Goal: Task Accomplishment & Management: Complete application form

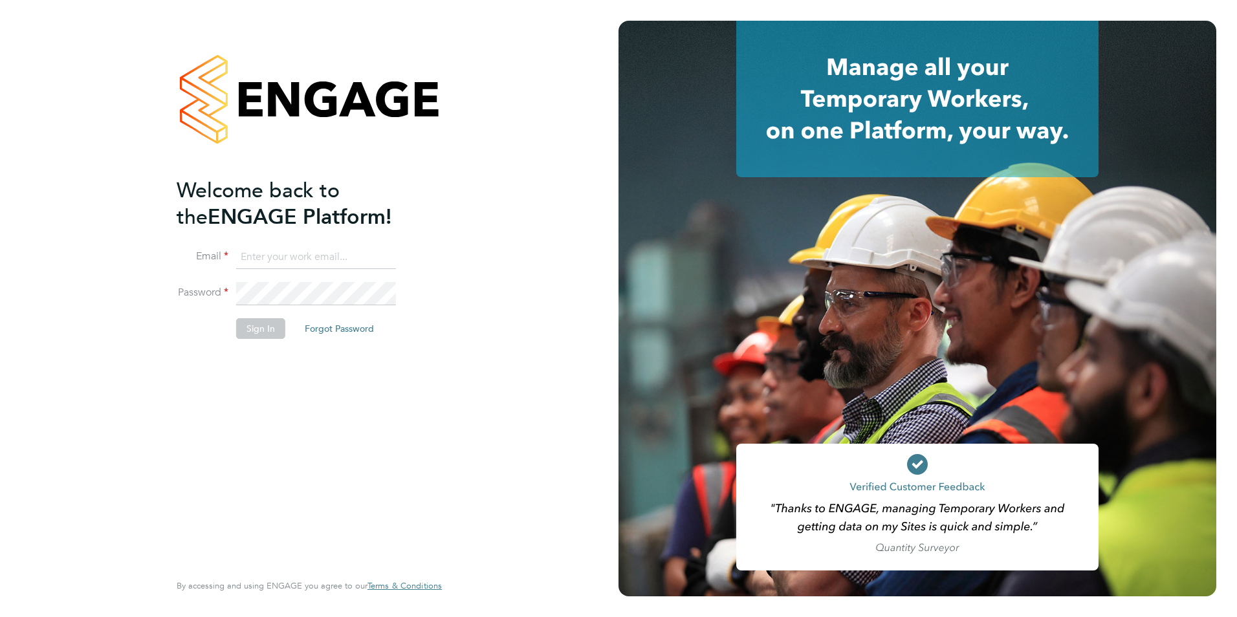
type input "becky@carbonrecruitment.co.uk"
click at [239, 327] on button "Sign In" at bounding box center [260, 328] width 49 height 21
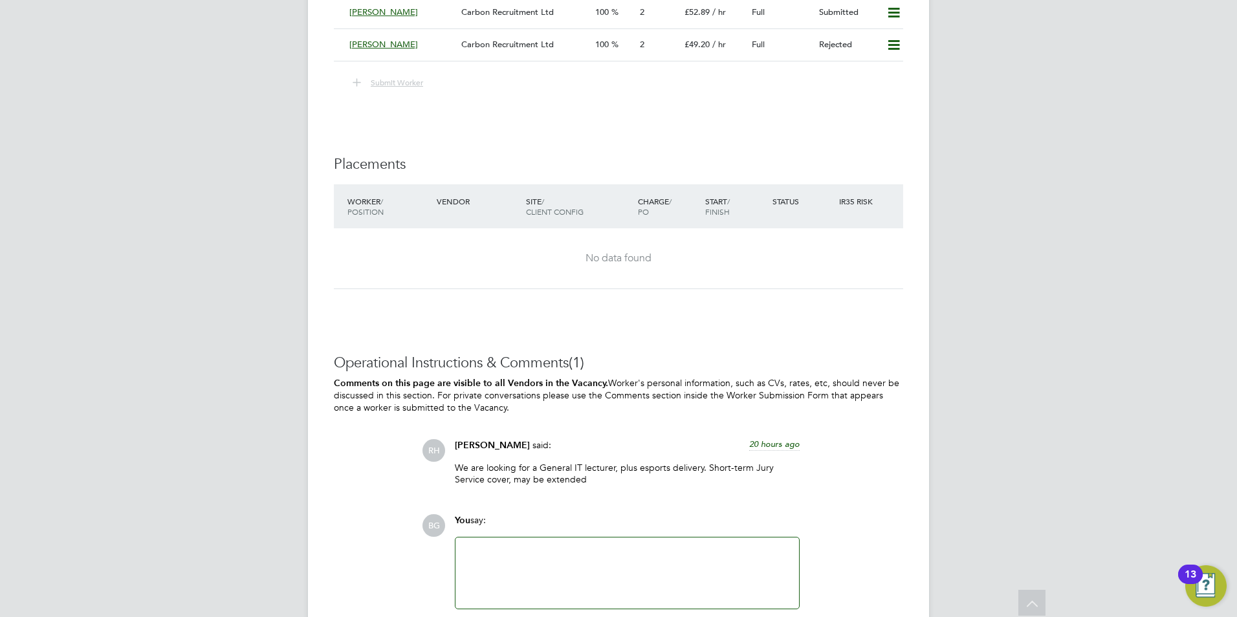
scroll to position [2533, 0]
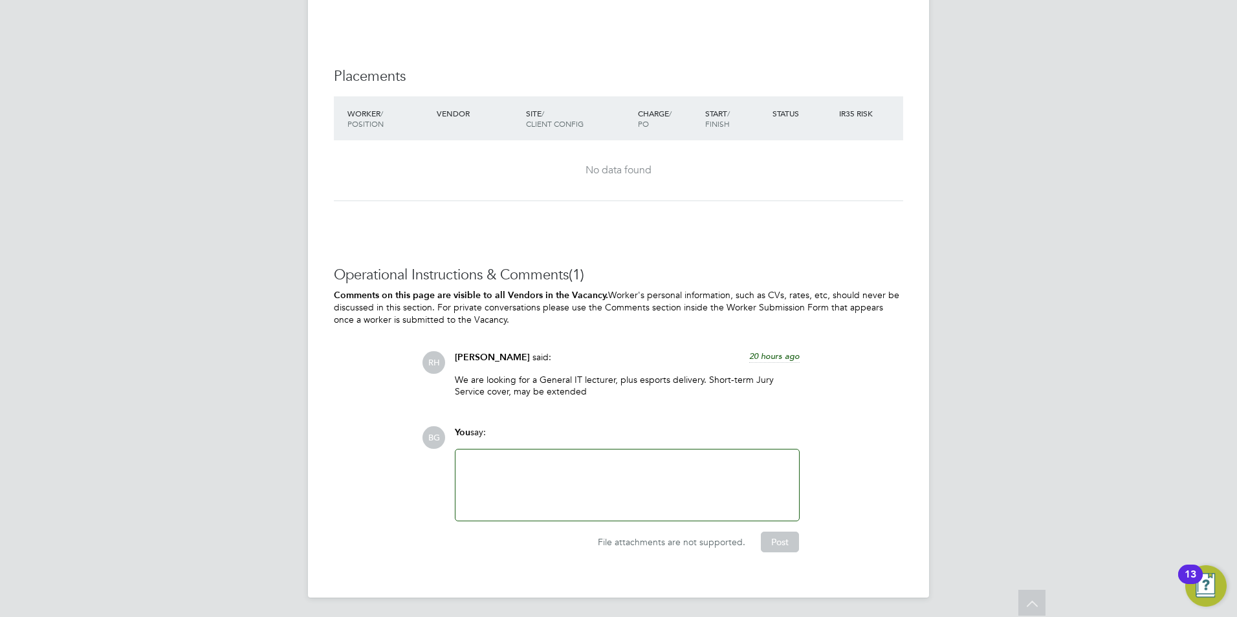
drag, startPoint x: 722, startPoint y: 351, endPoint x: 840, endPoint y: 347, distance: 117.8
click at [840, 347] on div "Operational Instructions & Comments (1) Comments on this page are visible to al…" at bounding box center [618, 409] width 569 height 287
drag, startPoint x: 807, startPoint y: 359, endPoint x: 712, endPoint y: 341, distance: 96.0
click at [703, 345] on div "Operational Instructions & Comments (1) Comments on this page are visible to al…" at bounding box center [618, 409] width 569 height 287
drag, startPoint x: 733, startPoint y: 358, endPoint x: 849, endPoint y: 360, distance: 115.8
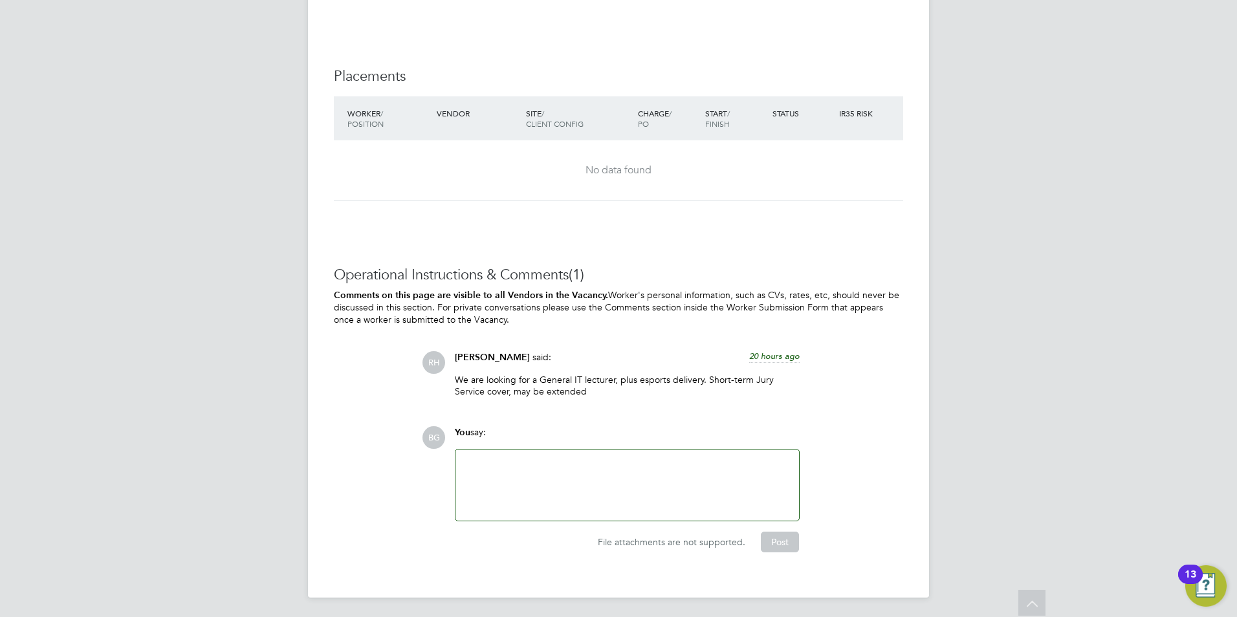
click at [849, 360] on div "RH Rufena Haque said: 20 hours ago We are looking for a General IT lecturer, pl…" at bounding box center [662, 379] width 481 height 56
drag, startPoint x: 835, startPoint y: 363, endPoint x: 737, endPoint y: 349, distance: 98.6
click at [737, 357] on div "RH Rufena Haque said: 20 hours ago We are looking for a General IT lecturer, pl…" at bounding box center [662, 379] width 481 height 56
drag, startPoint x: 751, startPoint y: 374, endPoint x: 780, endPoint y: 379, distance: 29.5
click at [780, 379] on p "We are looking for a General IT lecturer, plus esports delivery. Short-term Jur…" at bounding box center [627, 385] width 345 height 23
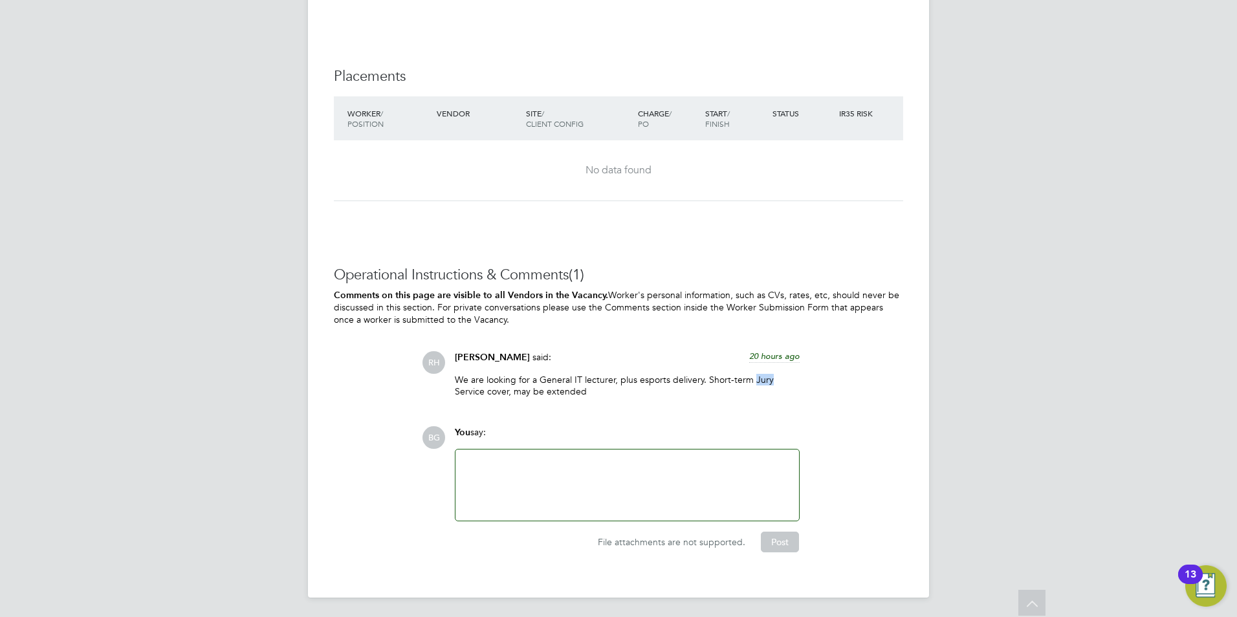
click at [780, 379] on p "We are looking for a General IT lecturer, plus esports delivery. Short-term Jur…" at bounding box center [627, 385] width 345 height 23
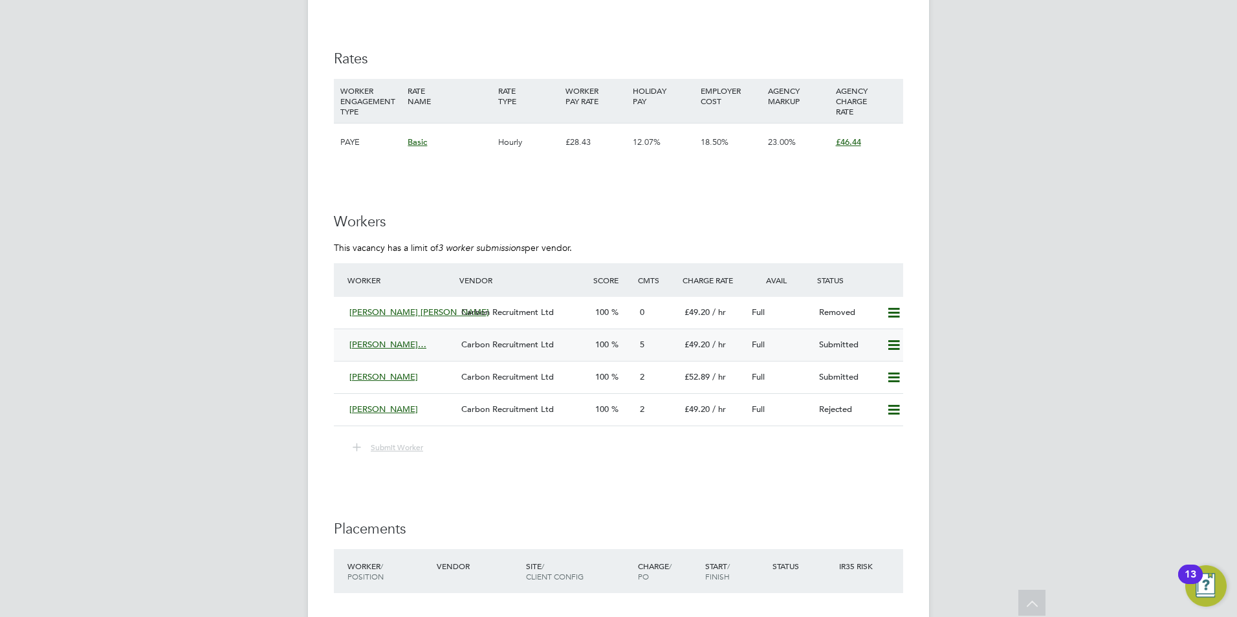
click at [408, 342] on span "[PERSON_NAME]…" at bounding box center [387, 344] width 77 height 11
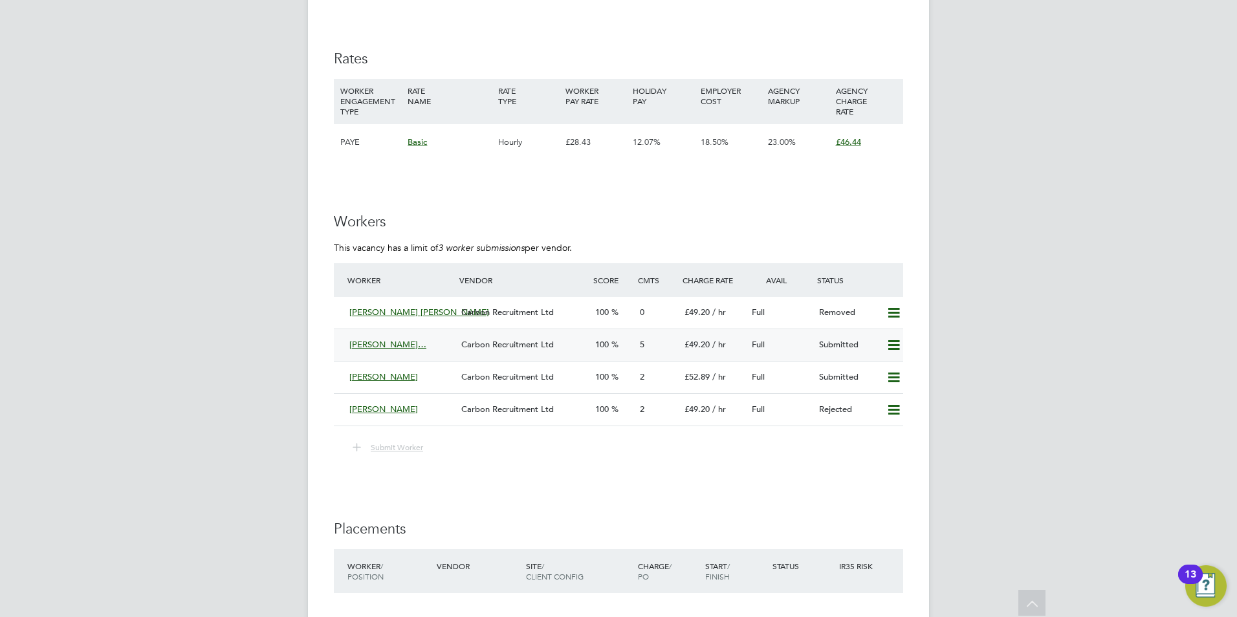
click at [400, 342] on span "[PERSON_NAME]…" at bounding box center [387, 344] width 77 height 11
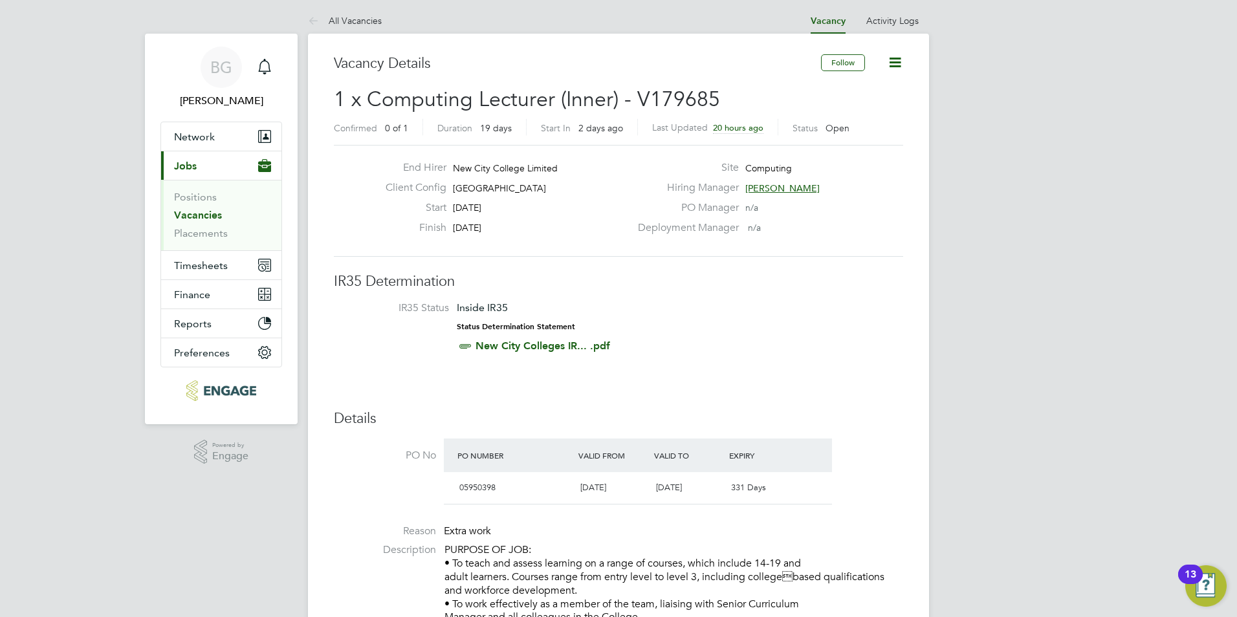
scroll to position [0, 0]
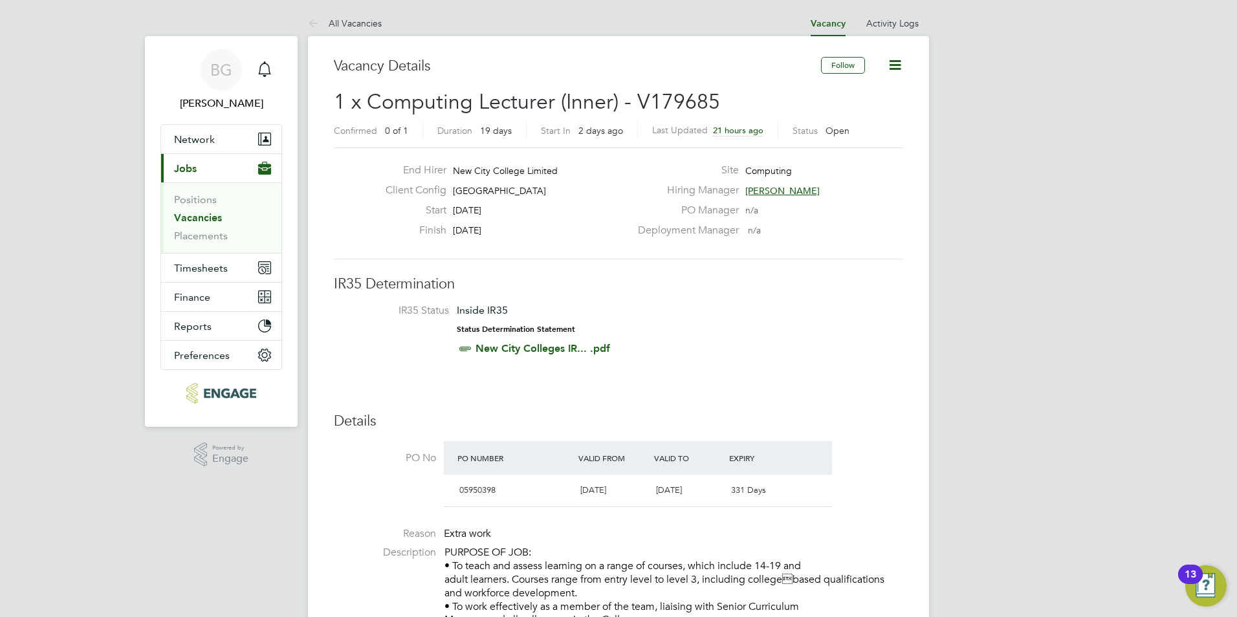
drag, startPoint x: 1123, startPoint y: 422, endPoint x: 1074, endPoint y: 431, distance: 50.6
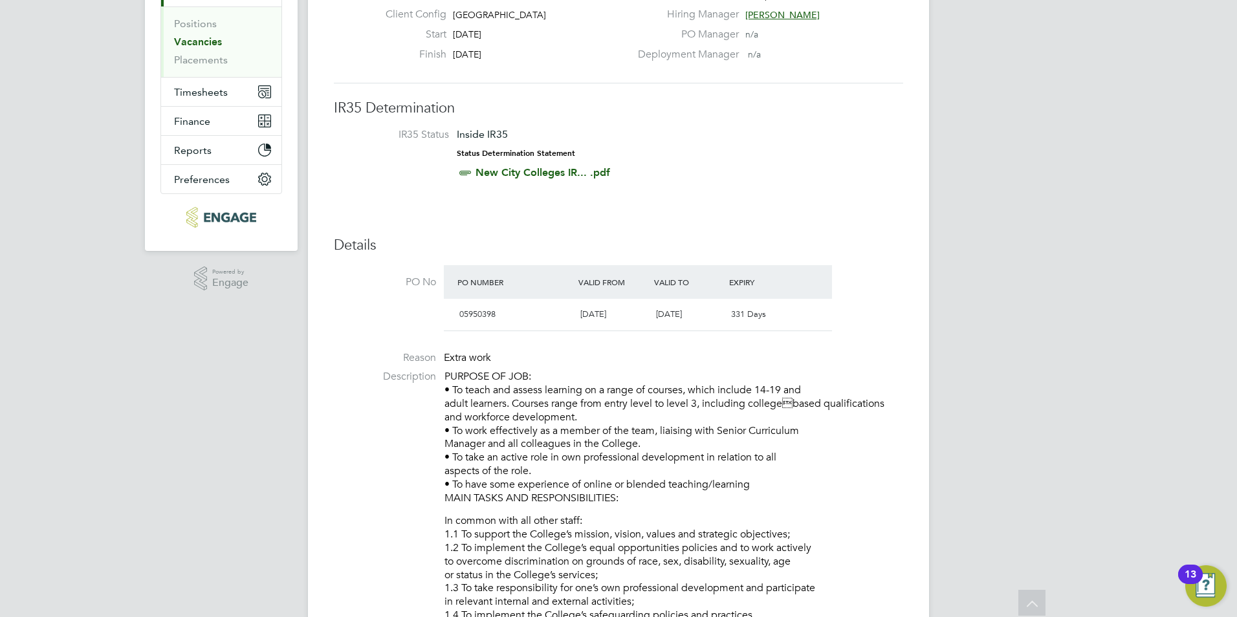
scroll to position [64, 0]
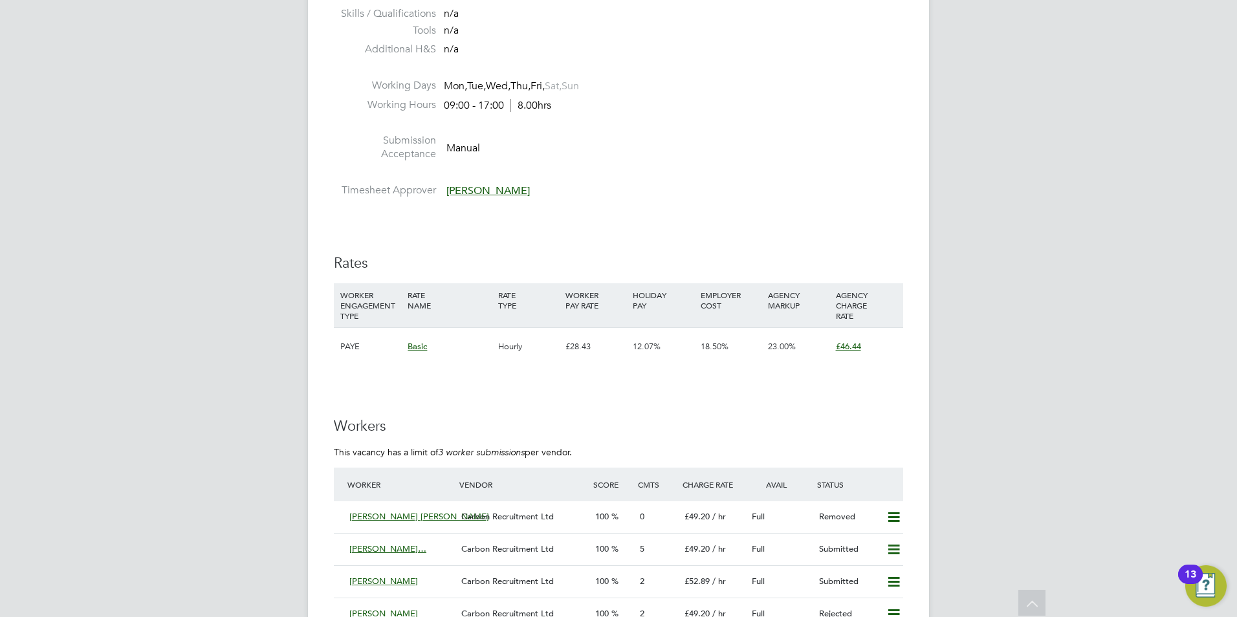
scroll to position [2005, 0]
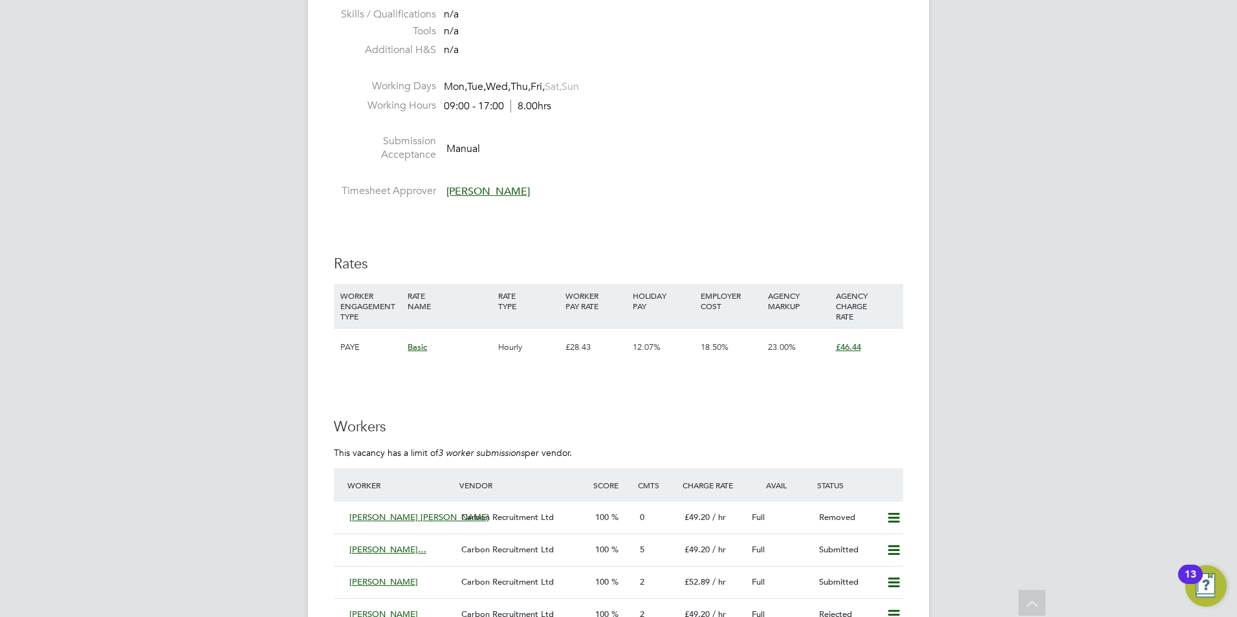
scroll to position [2005, 0]
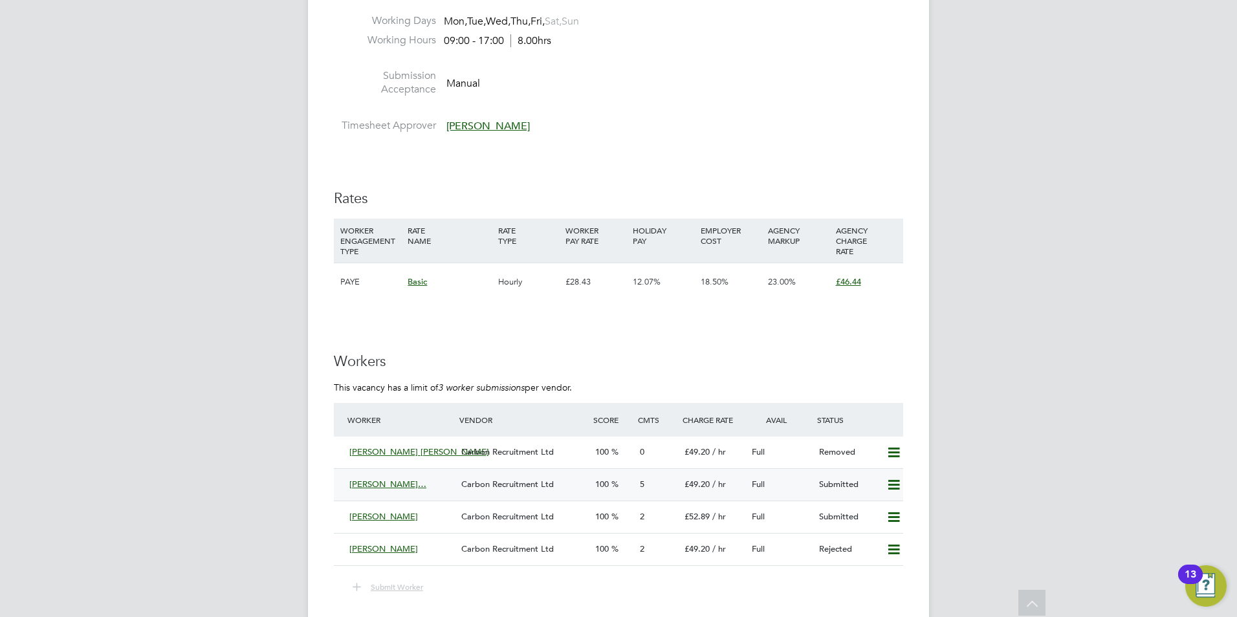
click at [889, 480] on icon at bounding box center [893, 485] width 16 height 10
click at [883, 504] on li "Remove" at bounding box center [875, 512] width 50 height 18
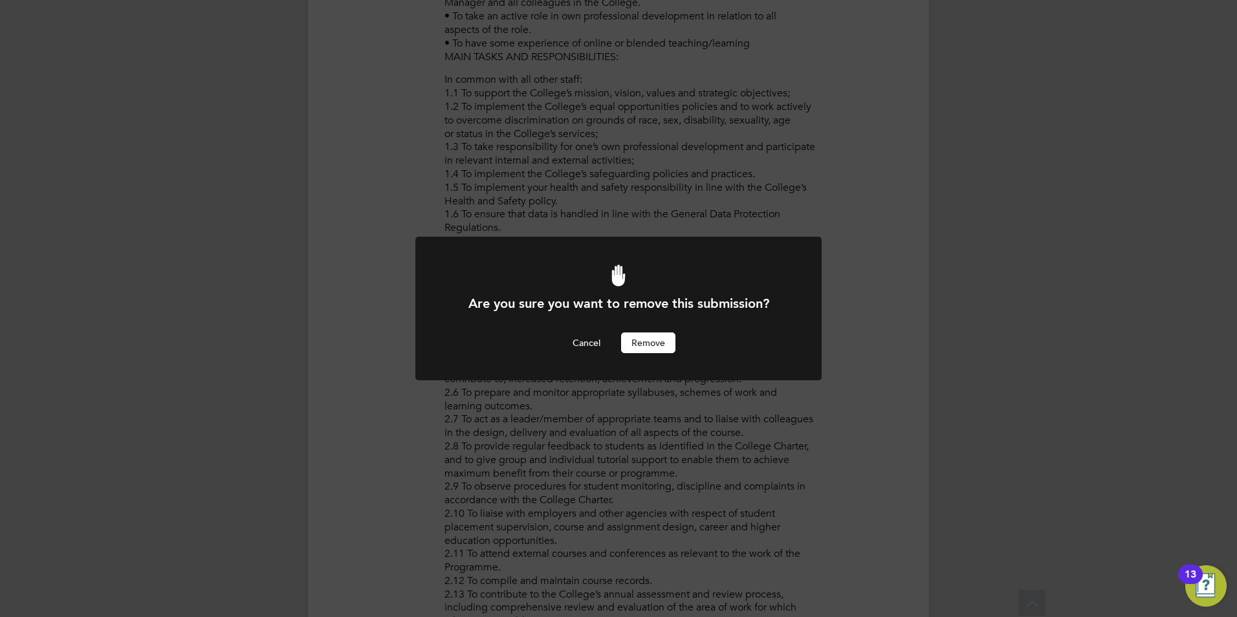
click at [643, 338] on button "Remove" at bounding box center [648, 342] width 54 height 21
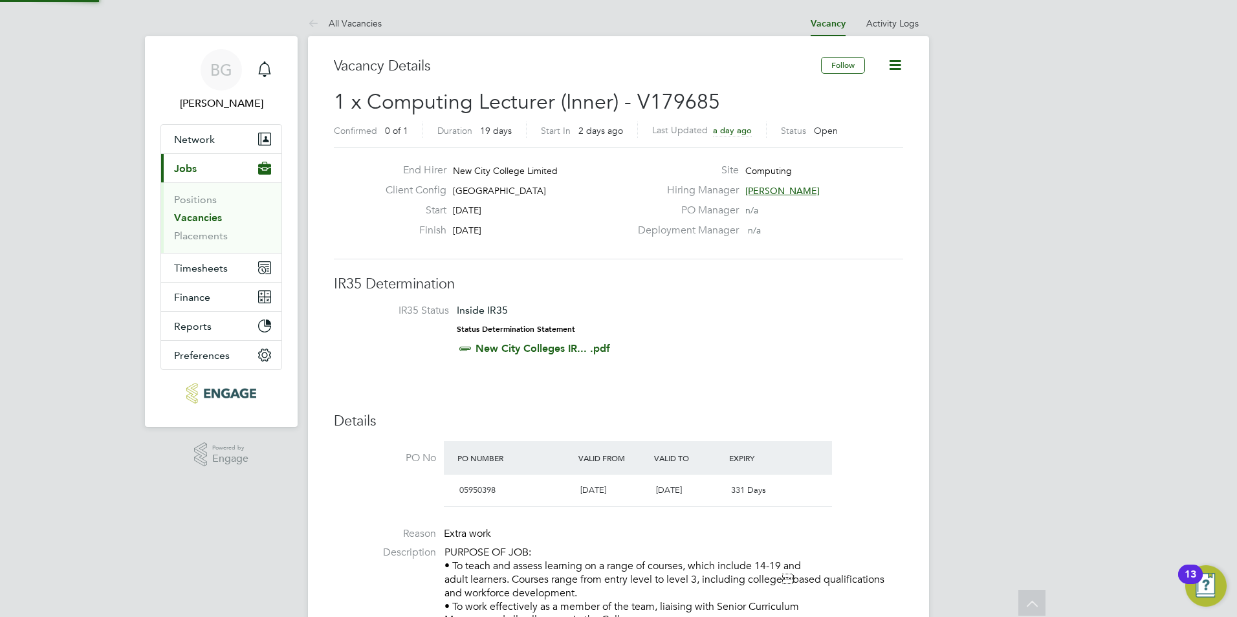
scroll to position [617, 0]
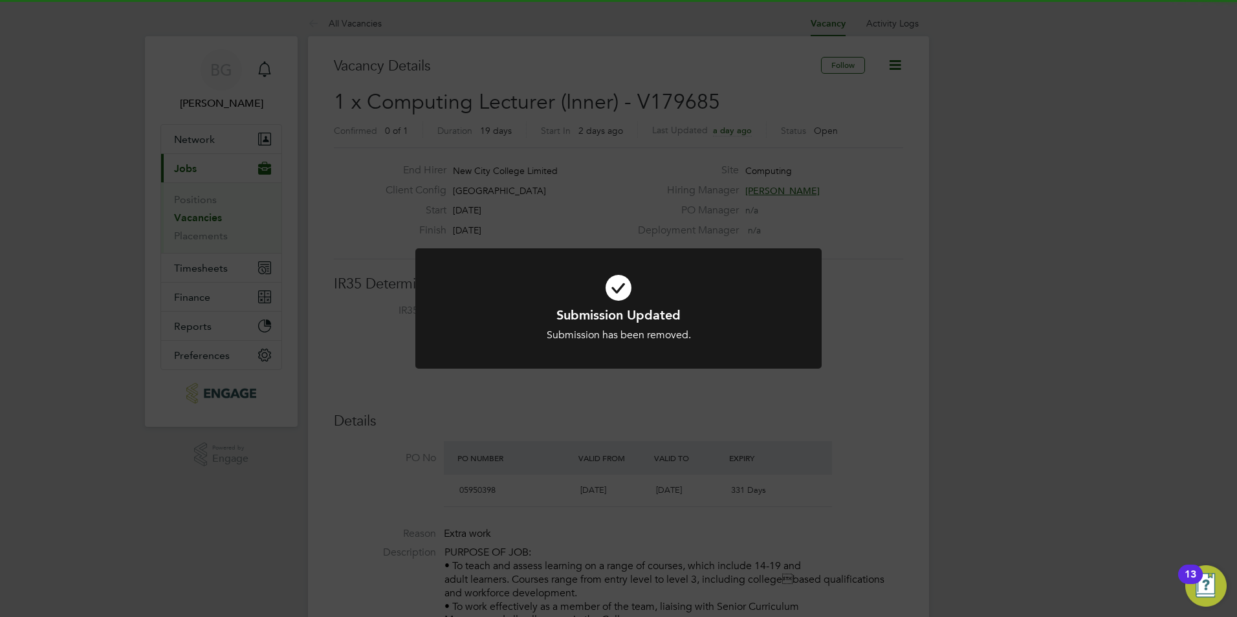
click at [659, 367] on div at bounding box center [618, 308] width 406 height 121
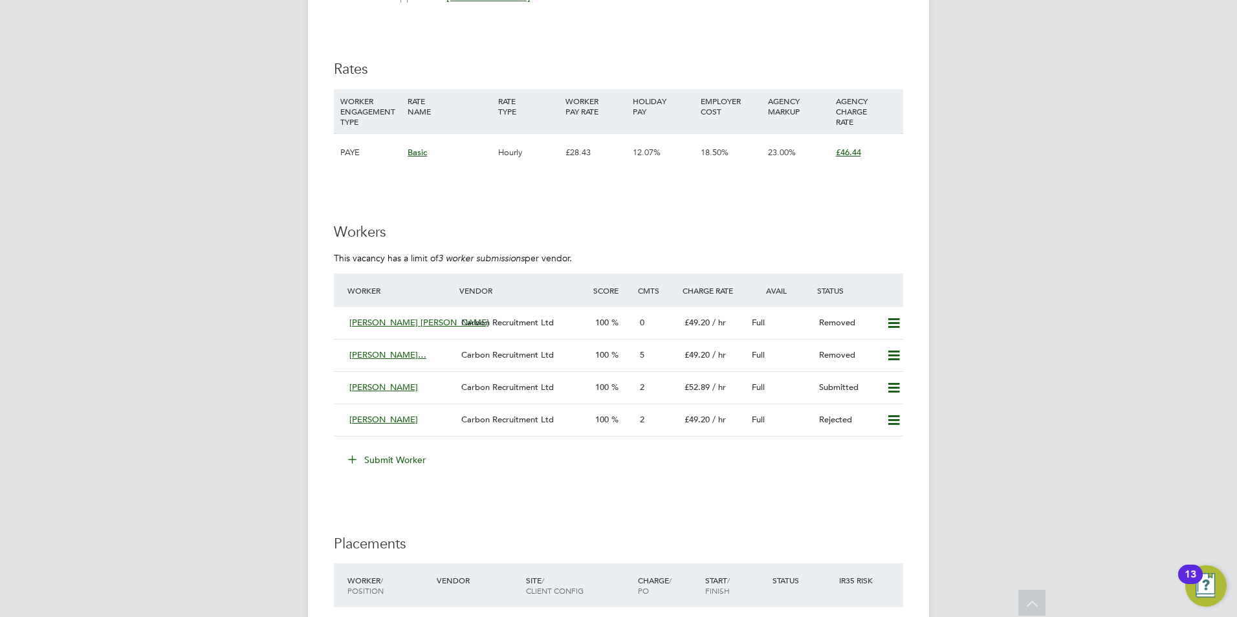
click at [368, 451] on button "Submit Worker" at bounding box center [387, 460] width 97 height 21
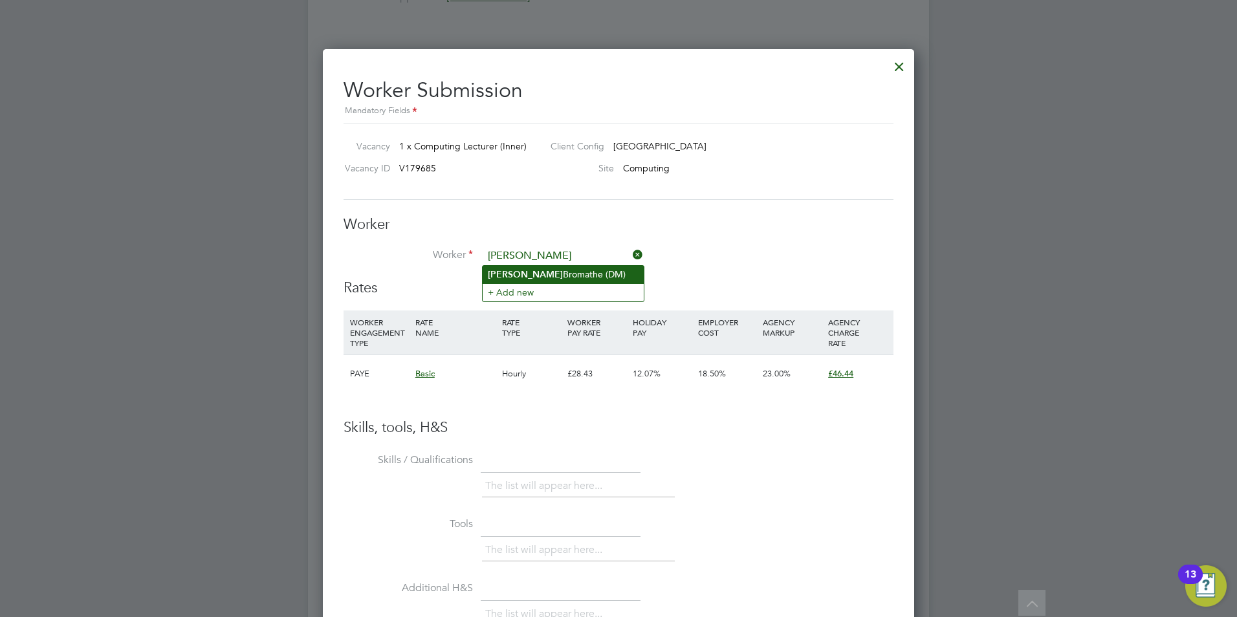
click at [524, 277] on li "[PERSON_NAME] (DM)" at bounding box center [562, 274] width 161 height 17
type input "[PERSON_NAME] (DM)"
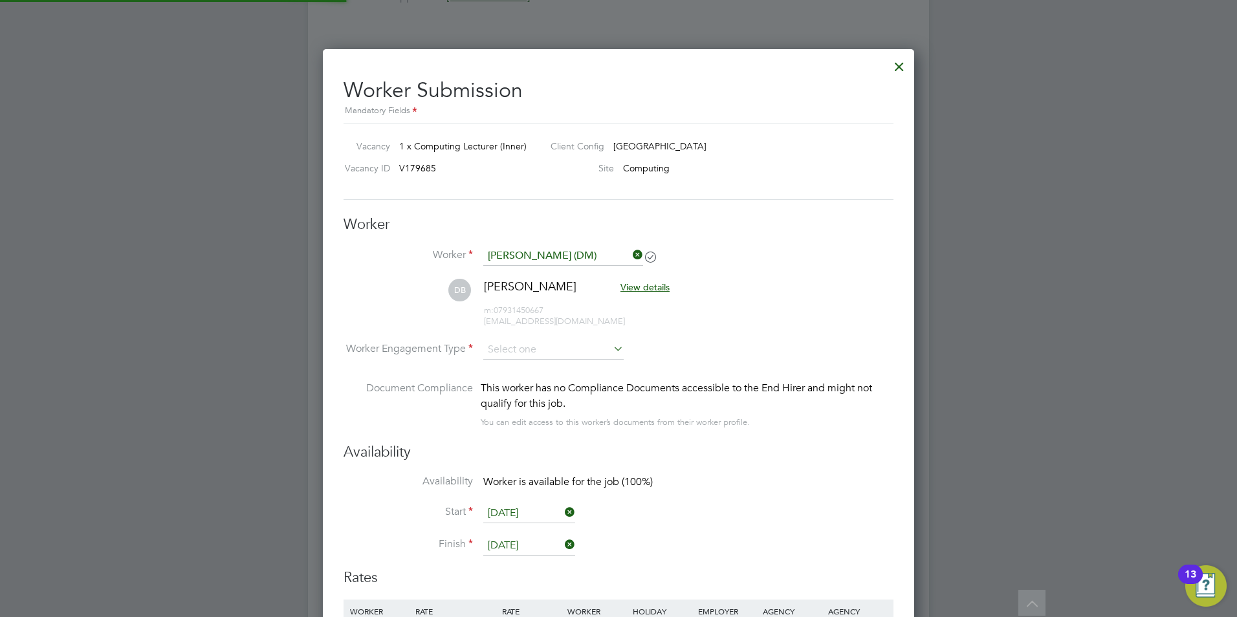
click at [528, 351] on ul "Worker [PERSON_NAME] (DM) [PERSON_NAME] View details m: 07931450667 [EMAIL_ADDR…" at bounding box center [618, 344] width 550 height 197
click at [525, 341] on input at bounding box center [553, 350] width 140 height 19
click at [511, 366] on li "Contract" at bounding box center [553, 368] width 142 height 17
type input "Contract"
click at [521, 510] on input "[DATE]" at bounding box center [529, 513] width 92 height 19
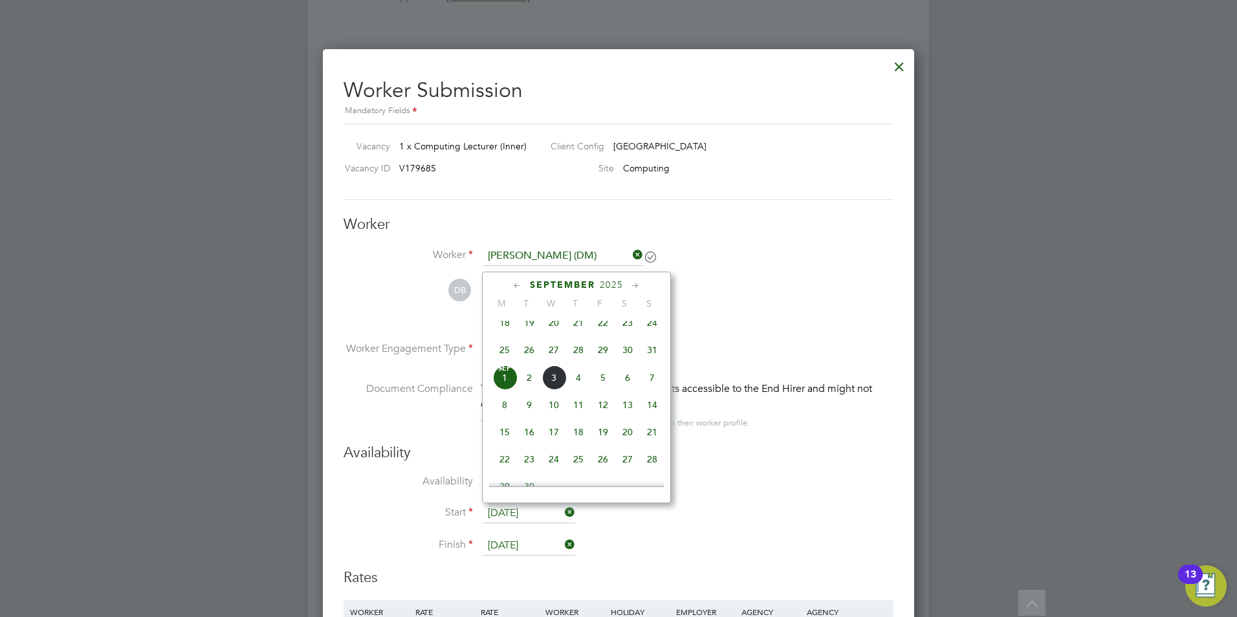
click at [497, 384] on span "[DATE]" at bounding box center [504, 377] width 25 height 25
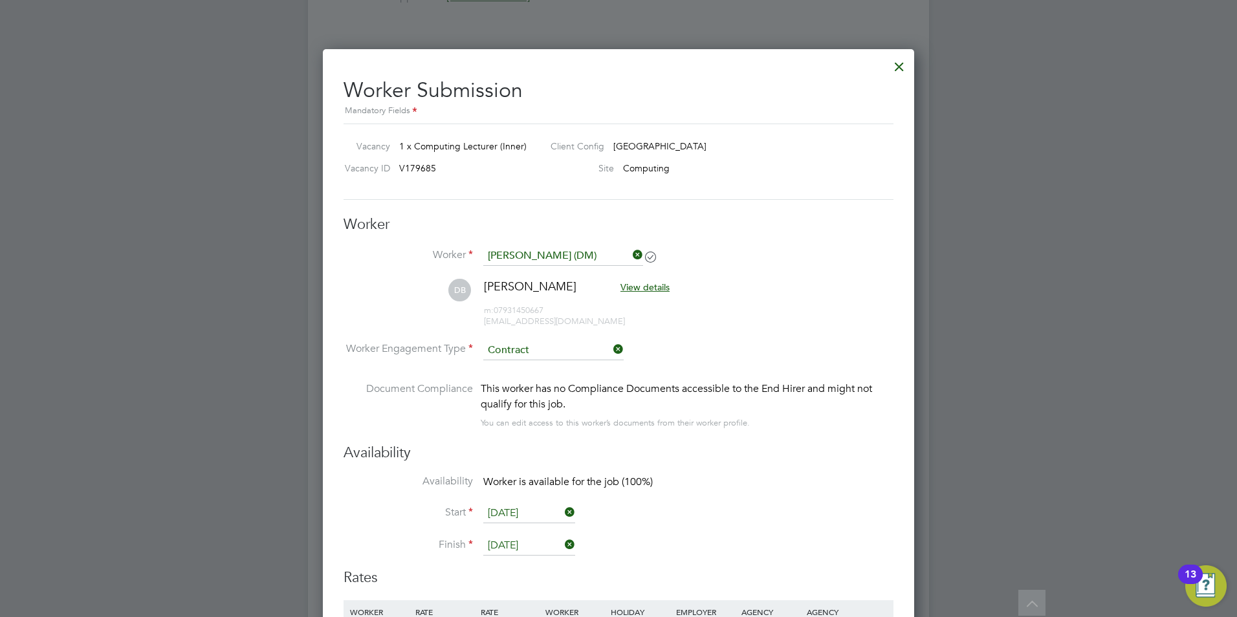
click at [512, 539] on input "[DATE]" at bounding box center [529, 545] width 92 height 19
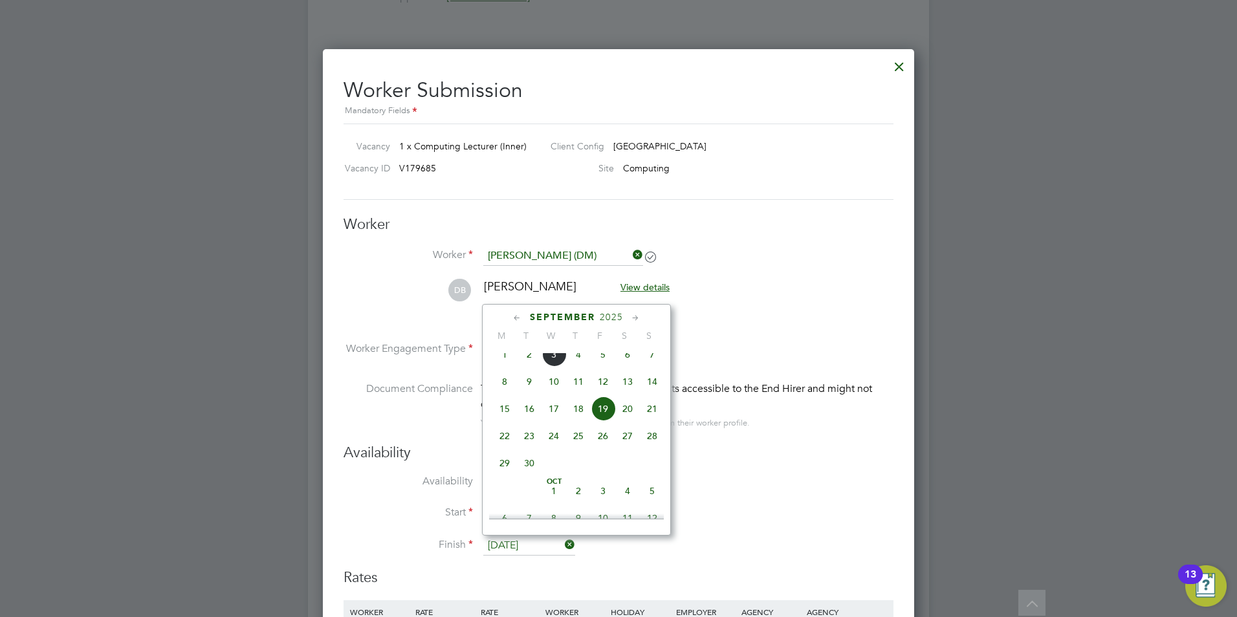
click at [598, 421] on span "19" at bounding box center [602, 408] width 25 height 25
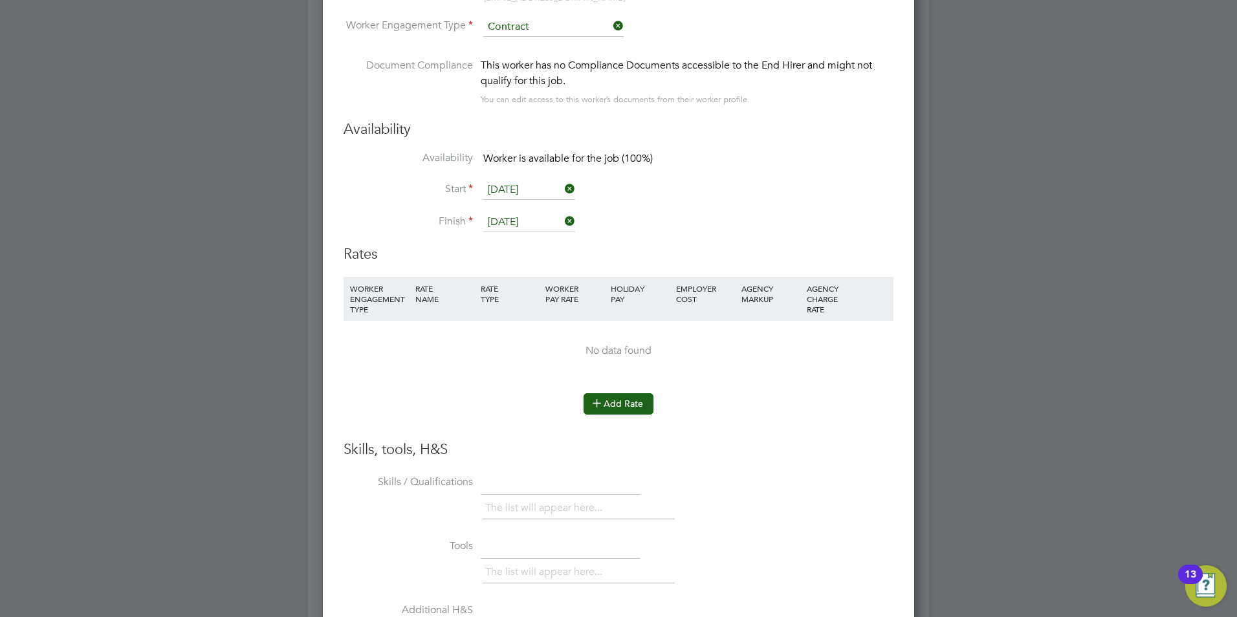
click at [622, 409] on button "Add Rate" at bounding box center [618, 403] width 70 height 21
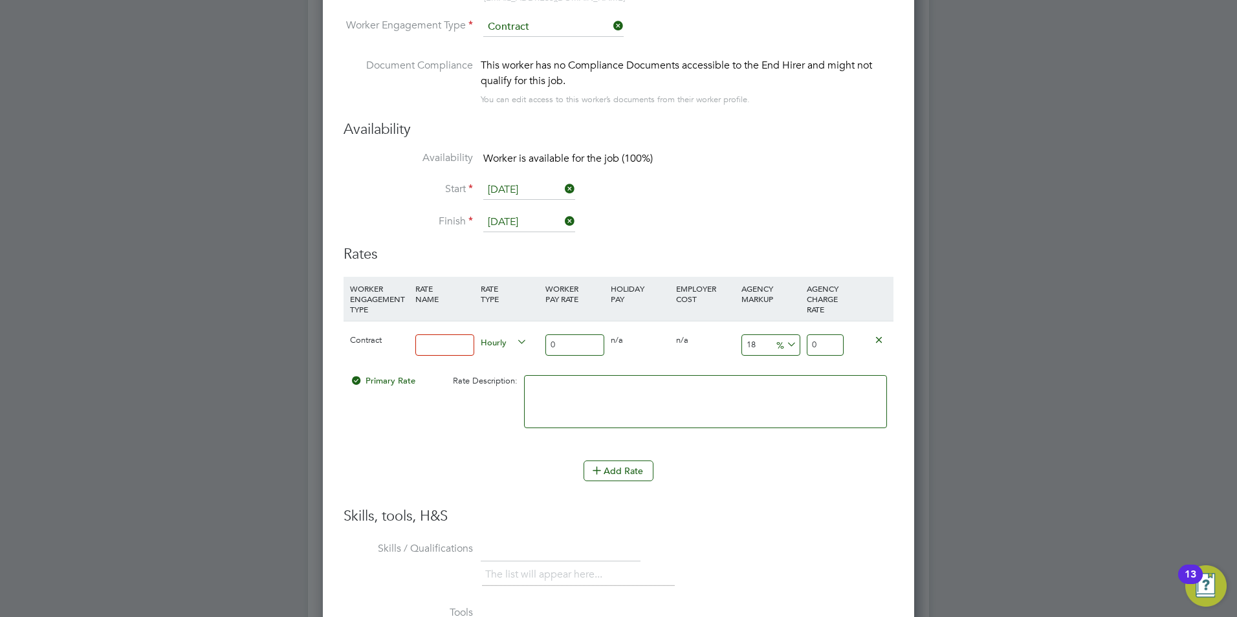
click at [460, 354] on input at bounding box center [444, 344] width 59 height 21
type input "basic"
click at [565, 349] on input "0" at bounding box center [574, 344] width 59 height 21
type input "4"
type input "4.72"
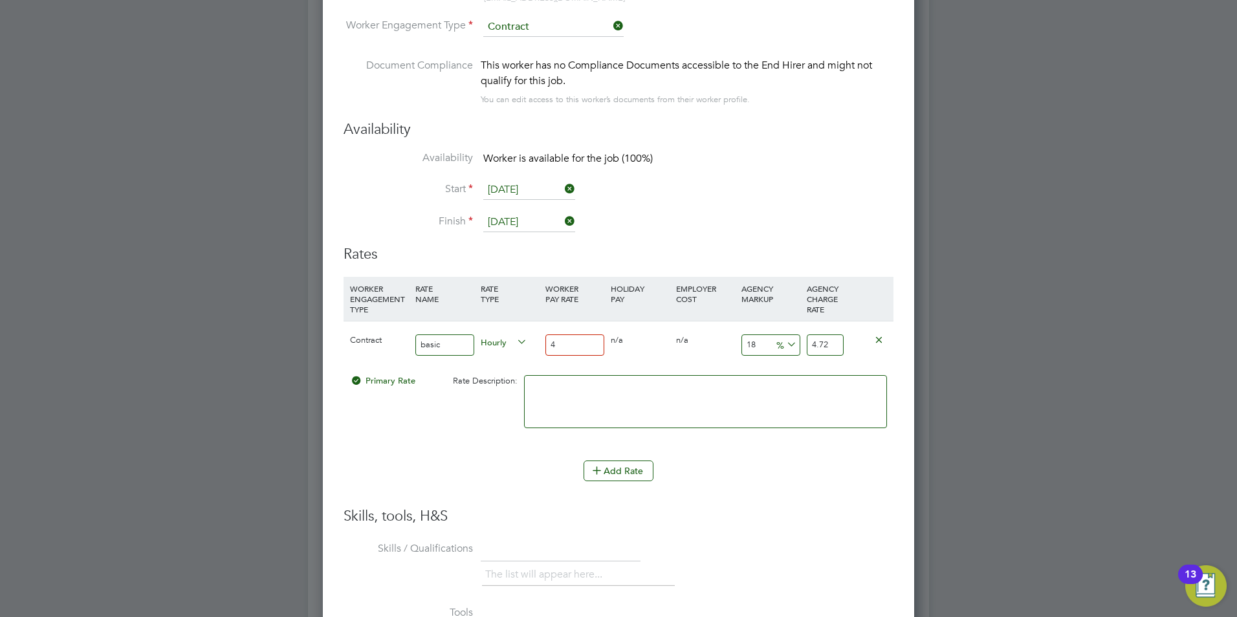
type input "40"
type input "47.2"
type input "40"
click at [761, 346] on input "18" at bounding box center [770, 344] width 59 height 21
type input "1"
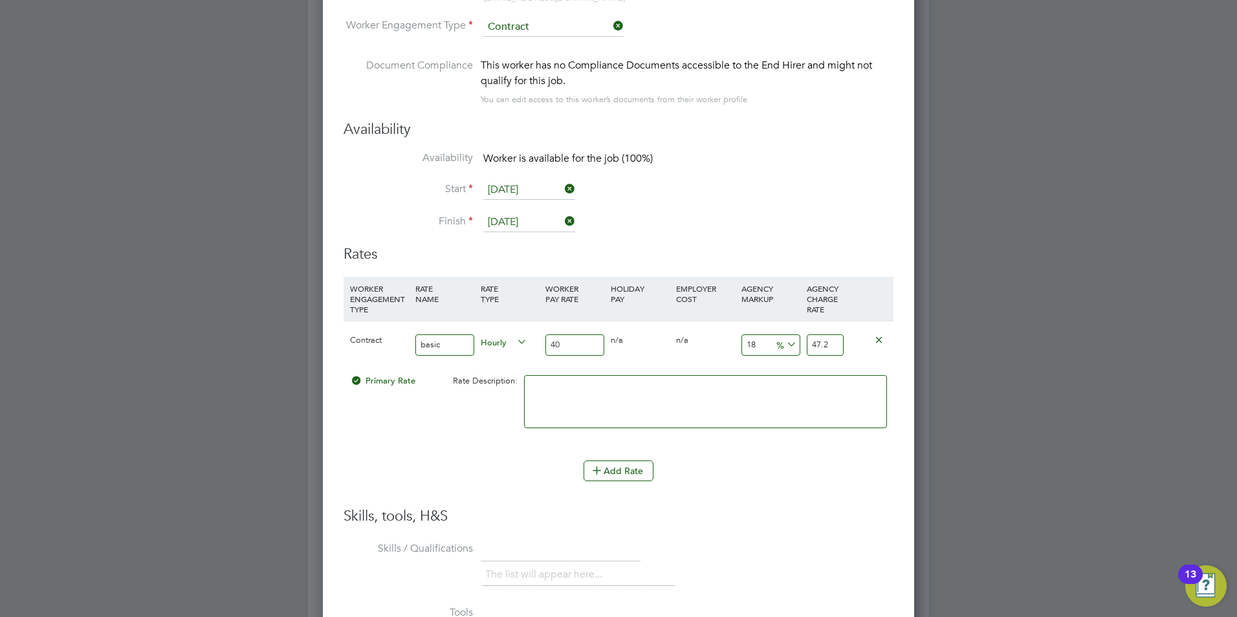
type input "40.4"
type input "2"
type input "40.8"
type input "23"
type input "49.2"
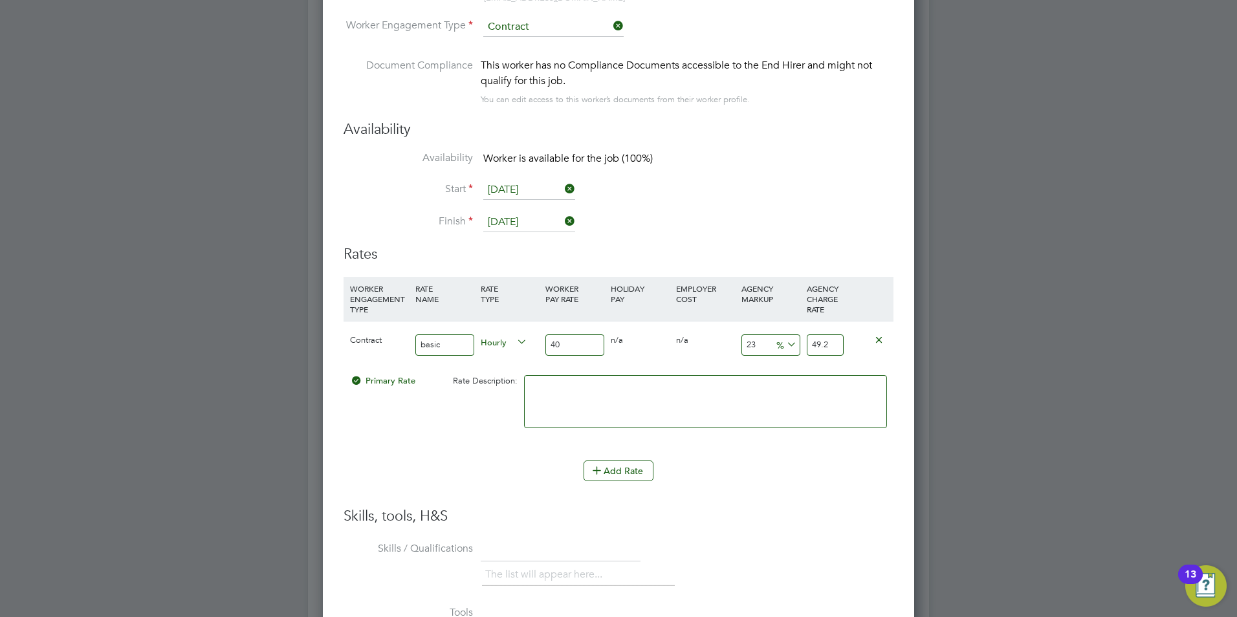
type input "23"
click at [770, 448] on li "WORKER ENGAGEMENT TYPE RATE NAME RATE TYPE WORKER PAY RATE HOLIDAY PAY EMPLOYER…" at bounding box center [618, 369] width 550 height 184
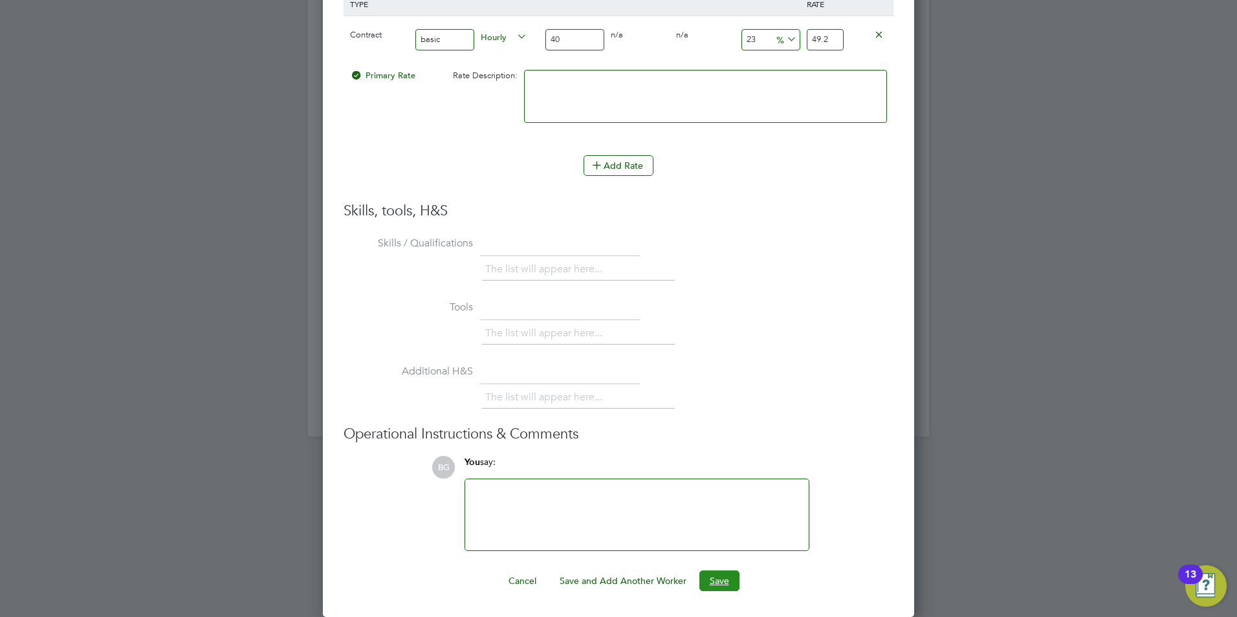
click at [729, 584] on button "Save" at bounding box center [719, 580] width 40 height 21
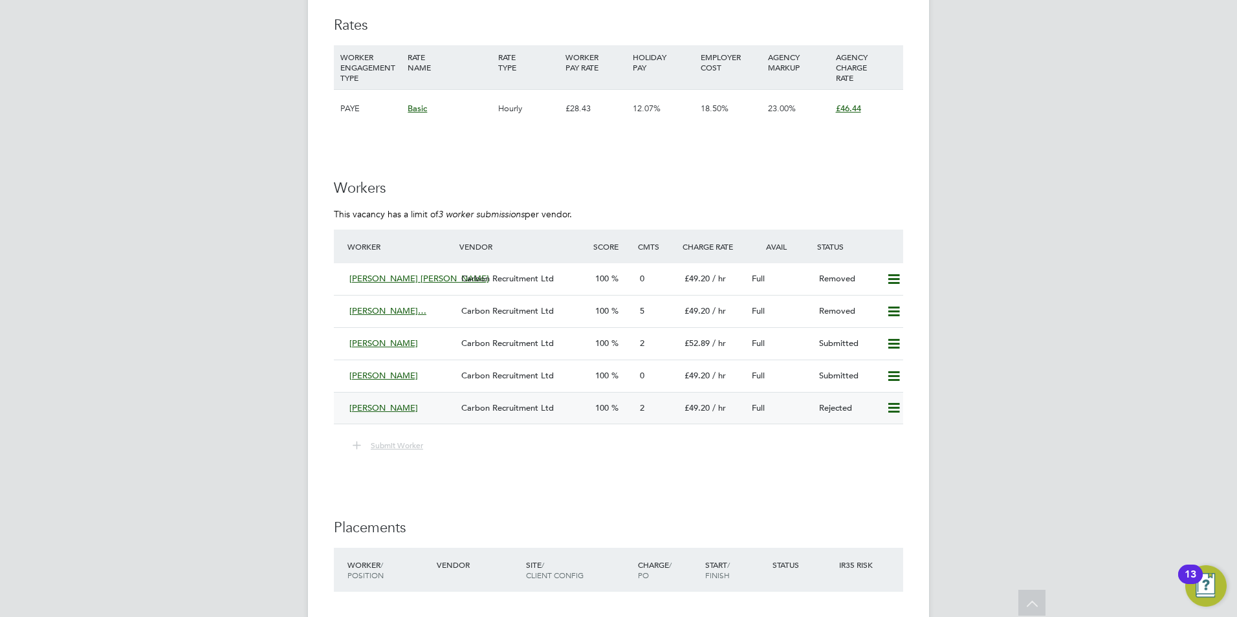
scroll to position [2177, 0]
click at [378, 371] on div "[PERSON_NAME]" at bounding box center [400, 377] width 112 height 21
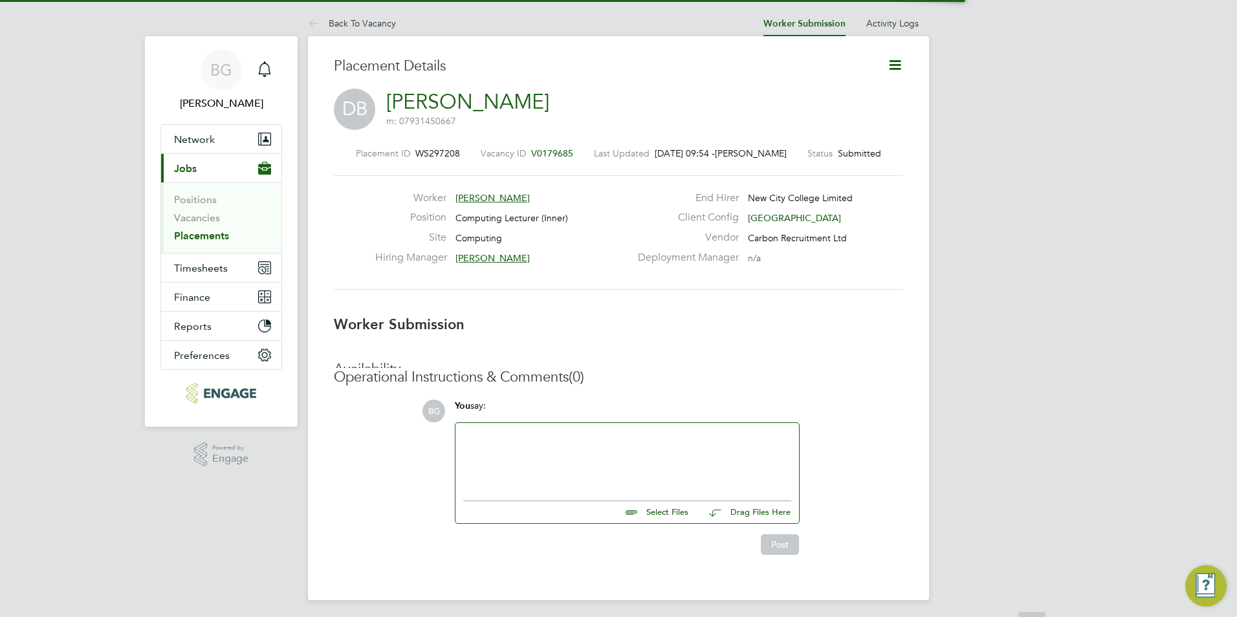
scroll to position [38, 91]
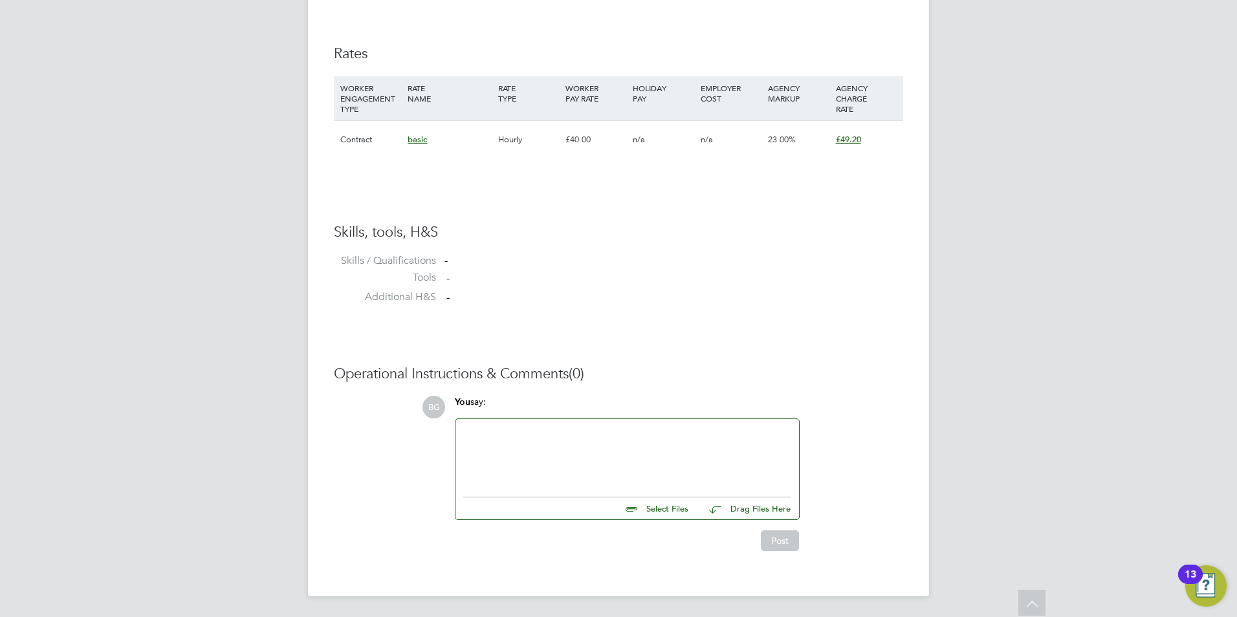
click at [680, 511] on input "file" at bounding box center [694, 506] width 194 height 18
type input "C:\fakepath\DaleCVMay2025 1.docx"
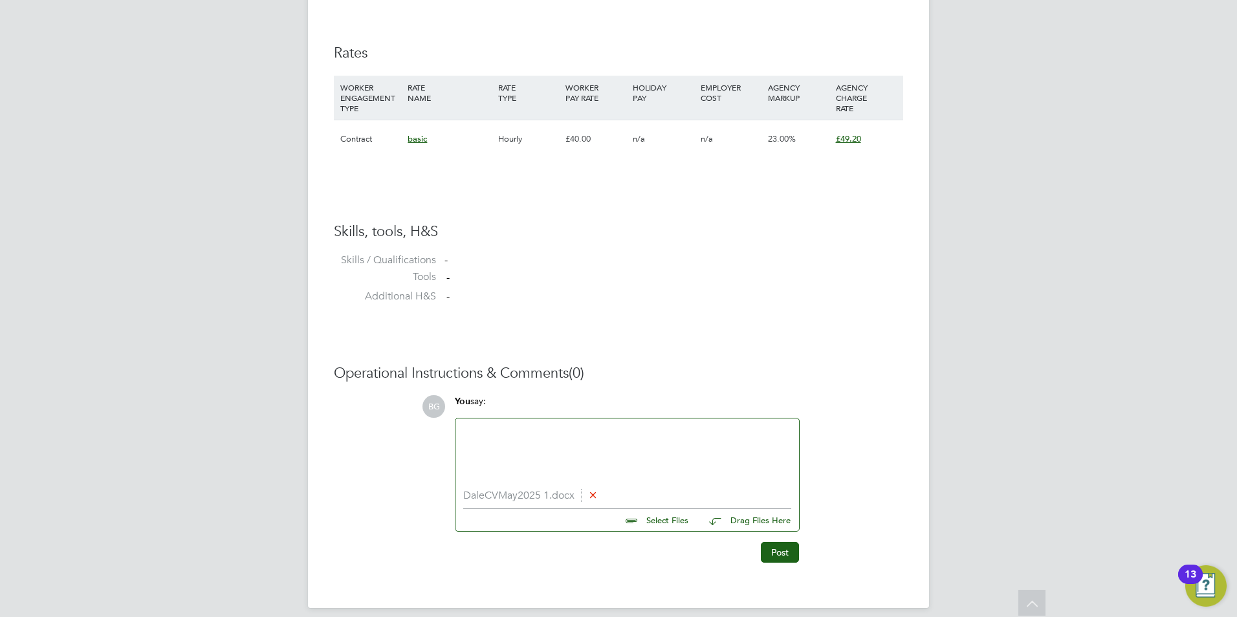
click at [528, 496] on li "DaleCVMay2025 1.docx" at bounding box center [627, 496] width 328 height 12
drag, startPoint x: 528, startPoint y: 496, endPoint x: 557, endPoint y: 539, distance: 51.3
click at [557, 539] on div "Post" at bounding box center [627, 547] width 358 height 31
click at [773, 552] on button "Post" at bounding box center [780, 552] width 38 height 21
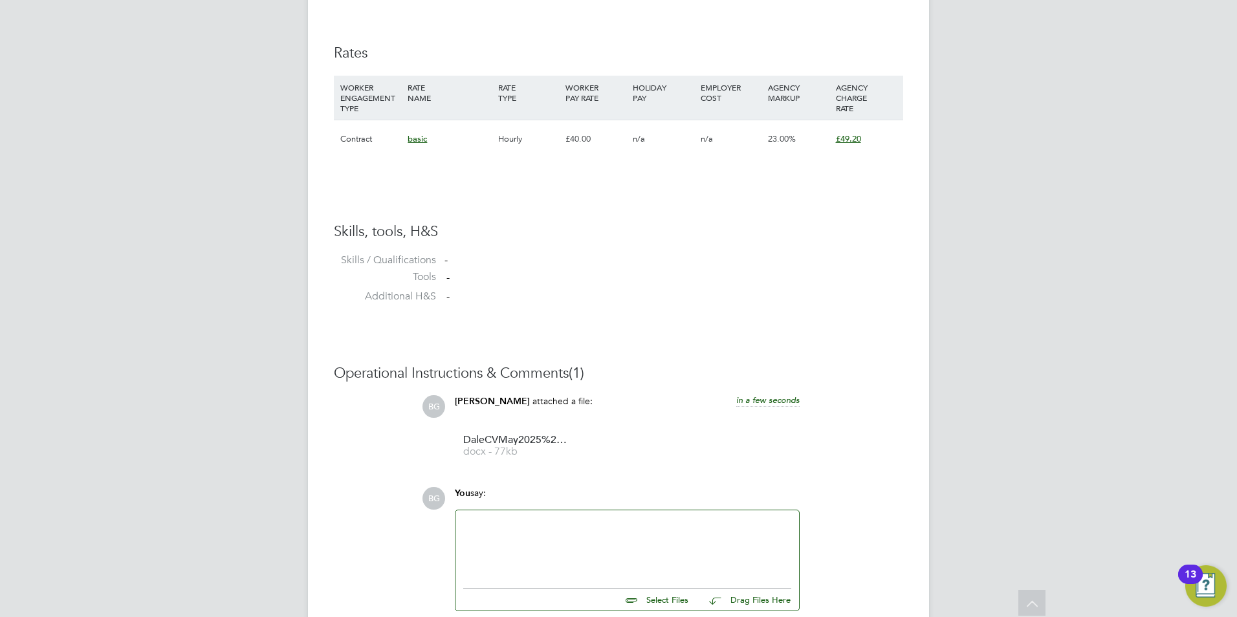
click at [611, 541] on div at bounding box center [627, 546] width 328 height 56
